Goal: Task Accomplishment & Management: Manage account settings

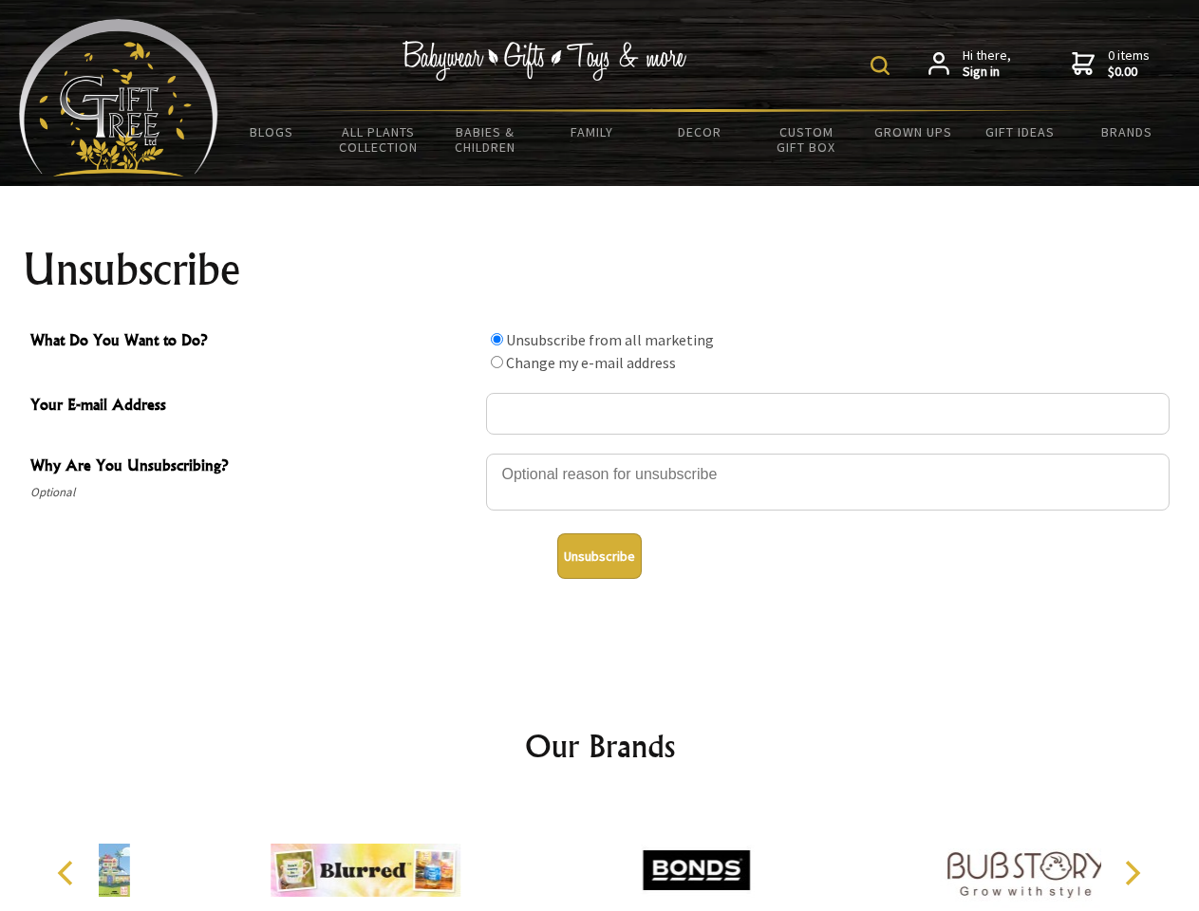
click at [883, 66] on img at bounding box center [880, 65] width 19 height 19
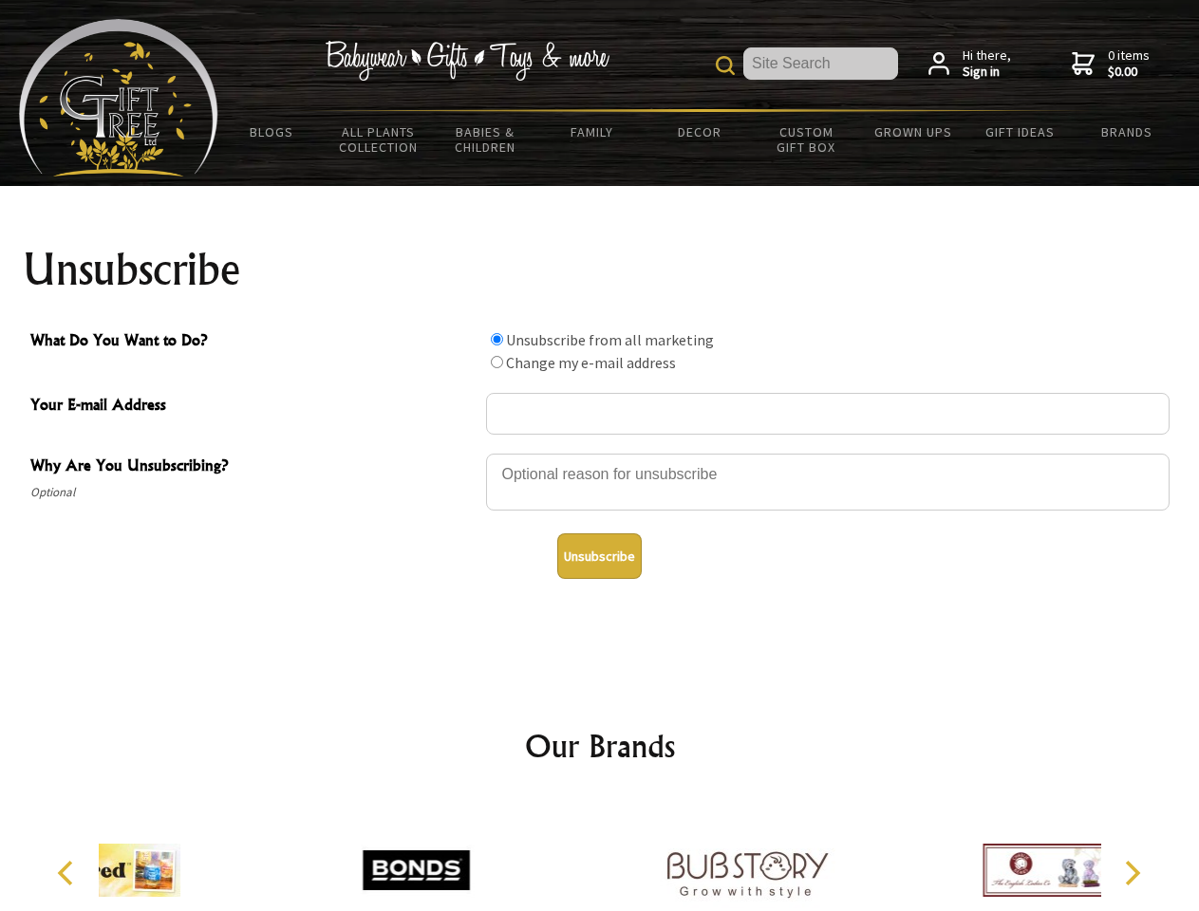
click at [600, 453] on div at bounding box center [828, 485] width 684 height 66
click at [497, 339] on input "What Do You Want to Do?" at bounding box center [497, 339] width 12 height 12
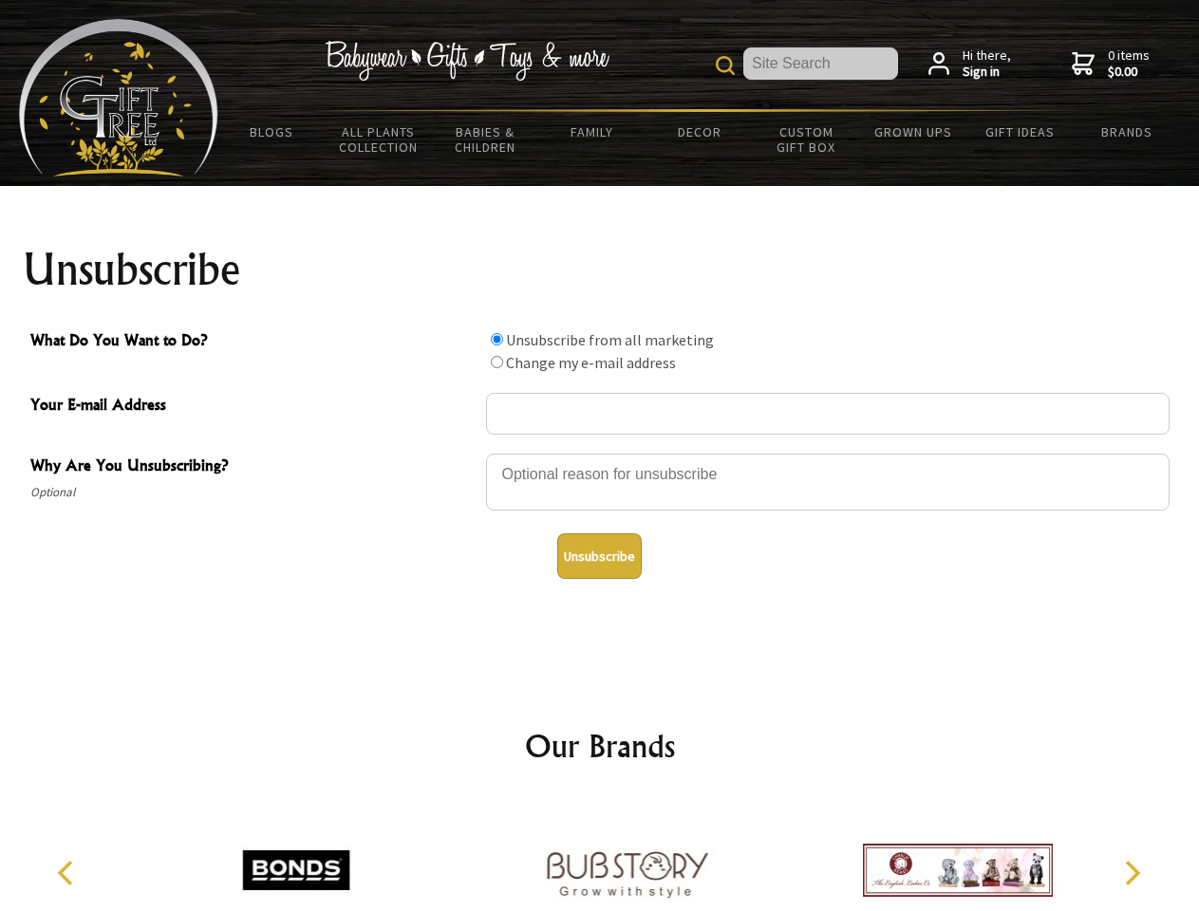
click at [497, 362] on input "What Do You Want to Do?" at bounding box center [497, 362] width 12 height 12
radio input "true"
click at [599, 556] on button "Unsubscribe" at bounding box center [599, 557] width 84 height 46
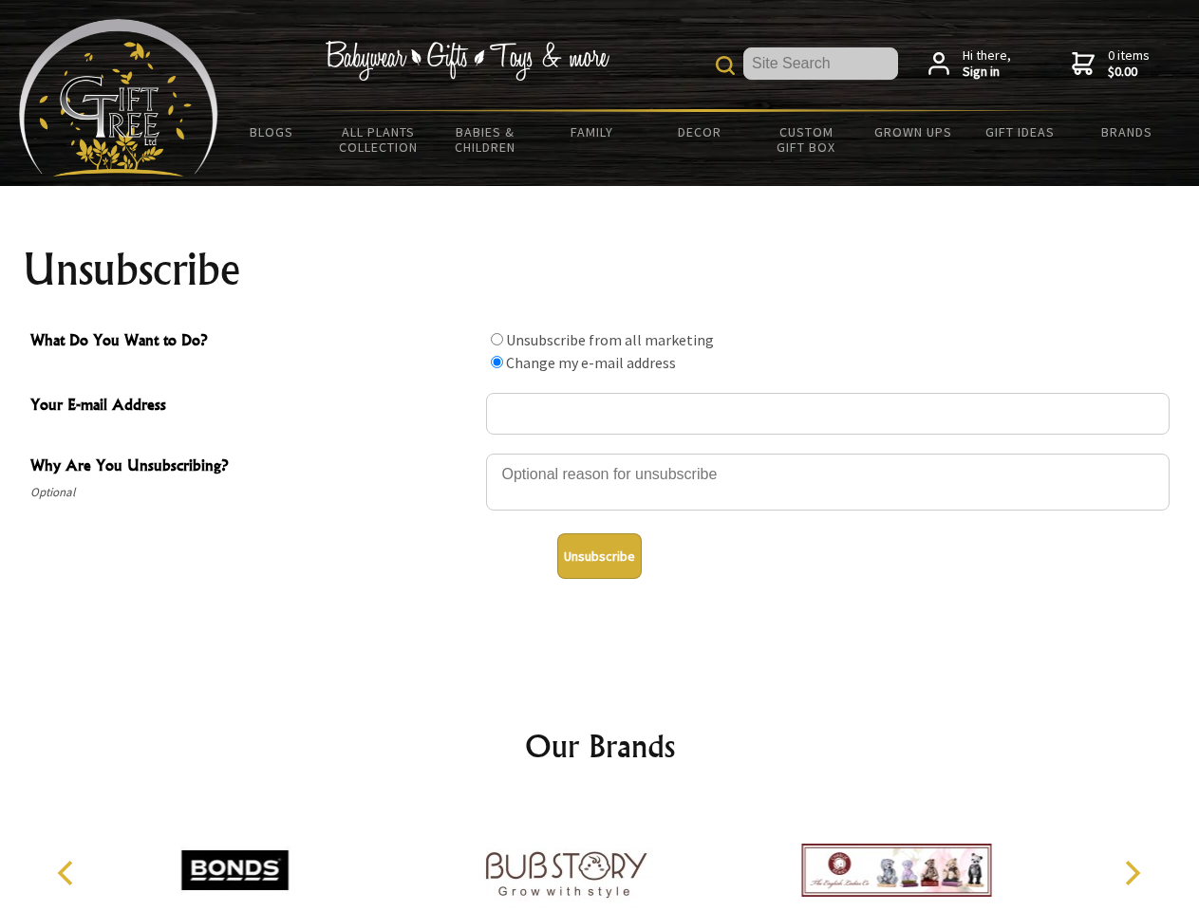
click at [600, 855] on img at bounding box center [566, 870] width 190 height 142
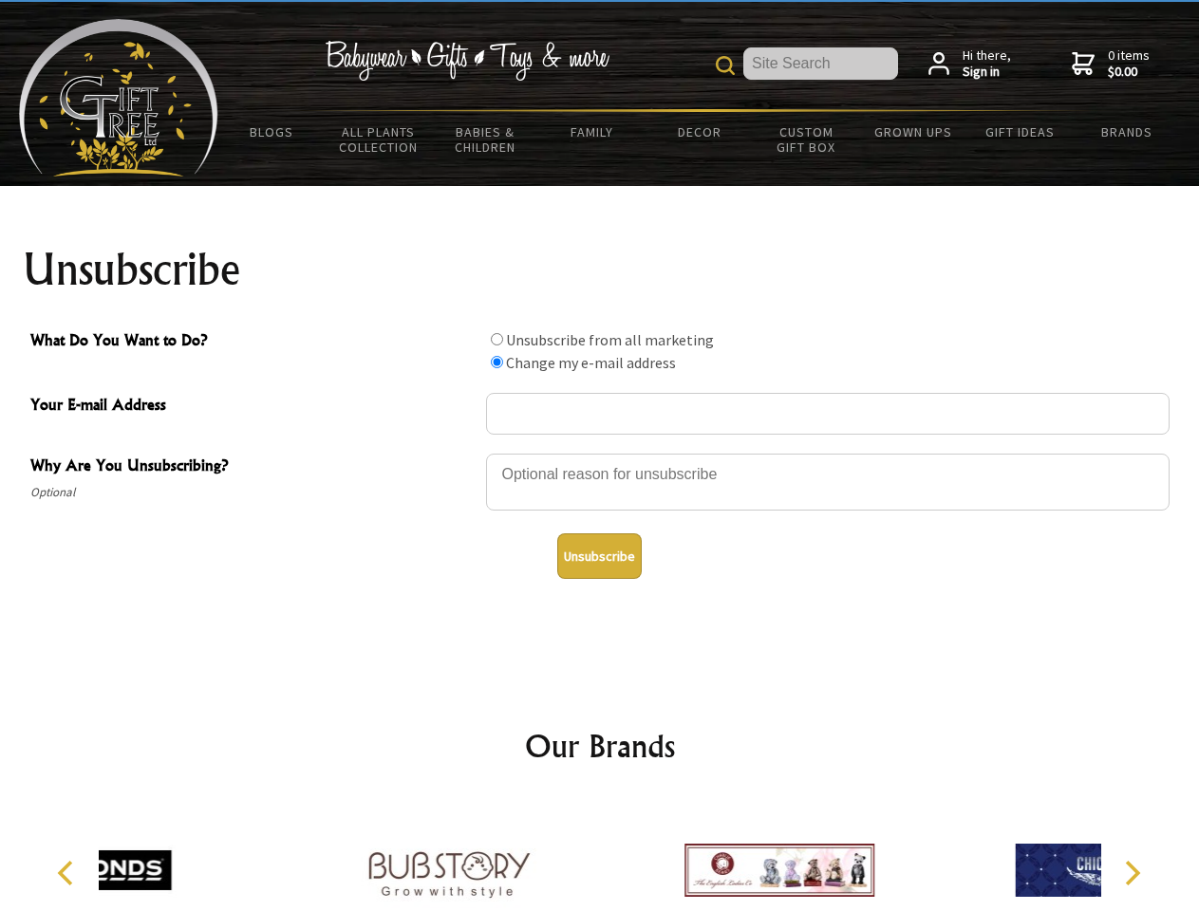
click at [68, 873] on icon "Previous" at bounding box center [67, 873] width 25 height 25
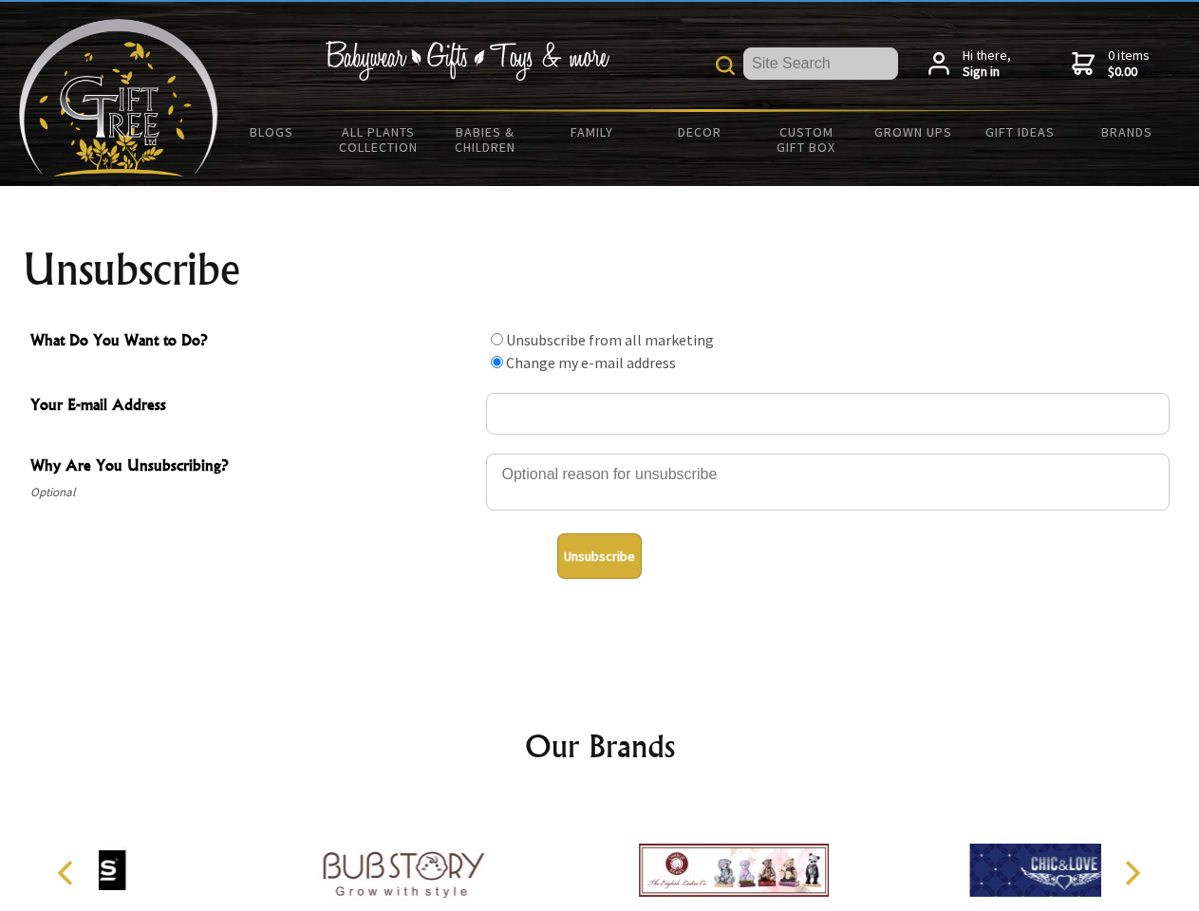
click at [1132, 873] on icon "Next" at bounding box center [1130, 873] width 25 height 25
